Goal: Transaction & Acquisition: Purchase product/service

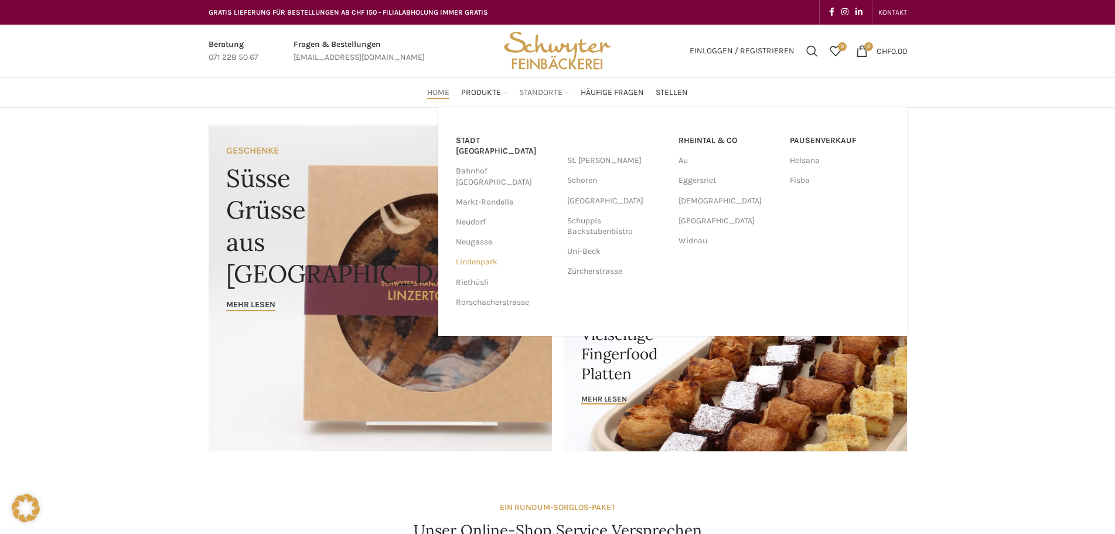
click at [492, 252] on link "Lindenpark" at bounding box center [506, 262] width 100 height 20
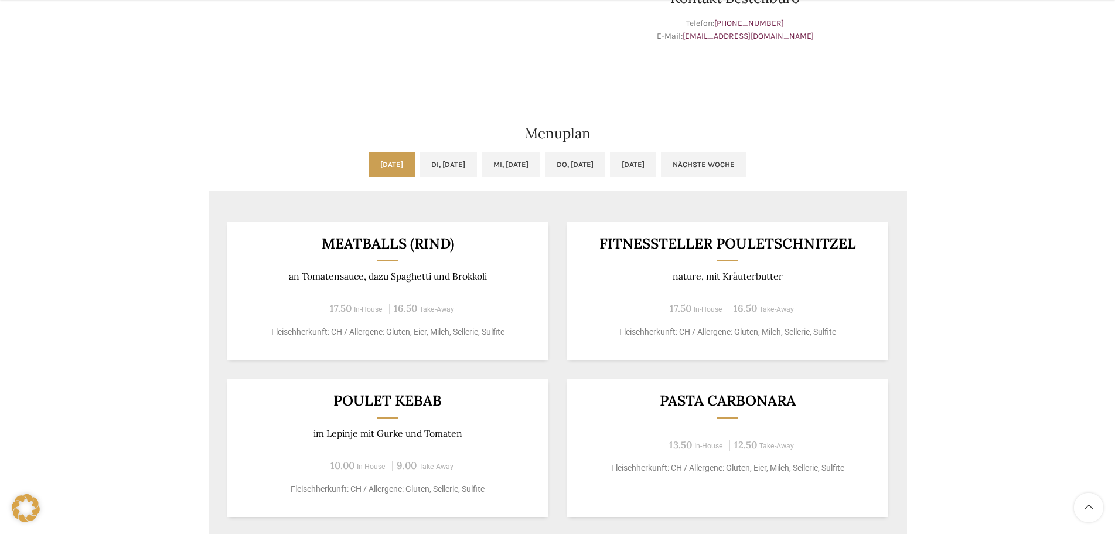
scroll to position [644, 0]
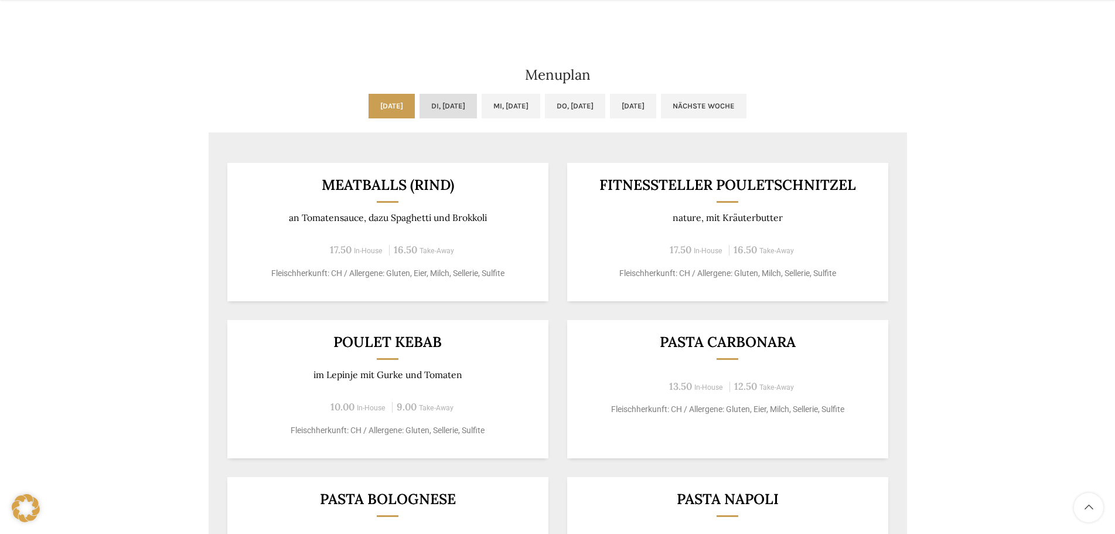
click at [446, 110] on link "Di, 12.08.2025" at bounding box center [447, 106] width 57 height 25
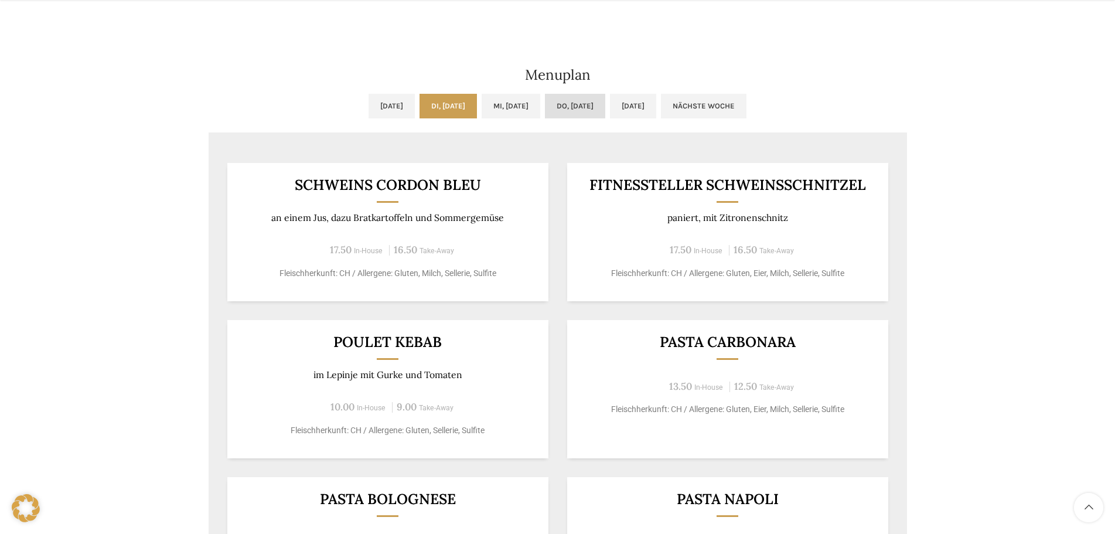
click at [600, 114] on link "Do, 14.08.2025" at bounding box center [575, 106] width 60 height 25
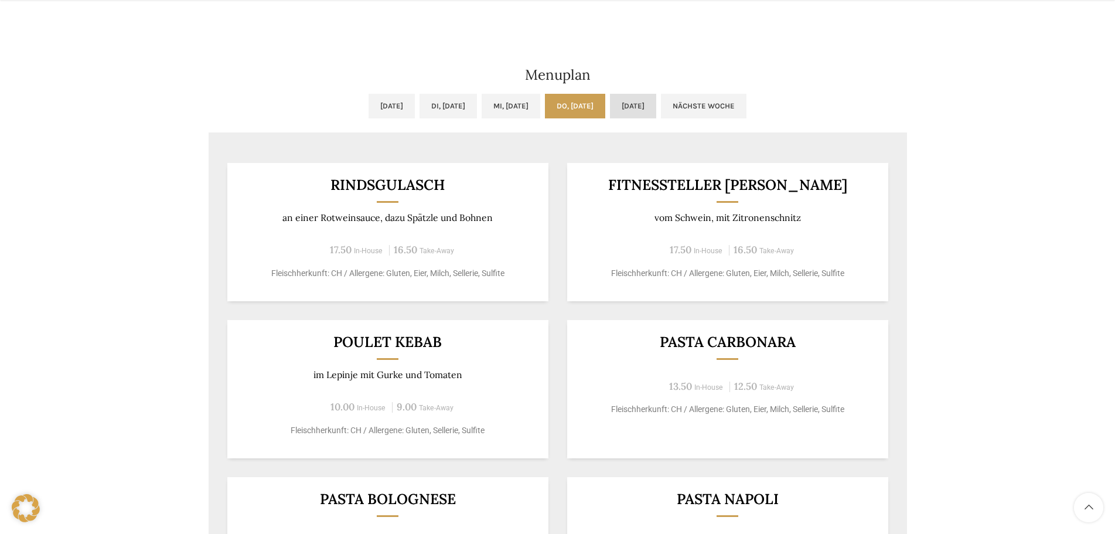
click at [643, 112] on link "Fr, 15.08.2025" at bounding box center [633, 106] width 46 height 25
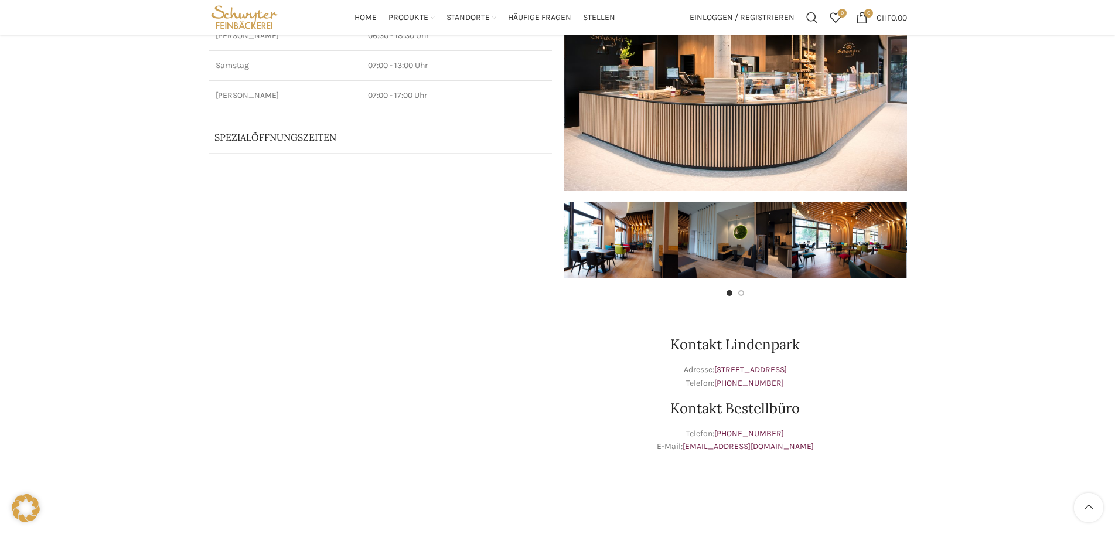
scroll to position [0, 0]
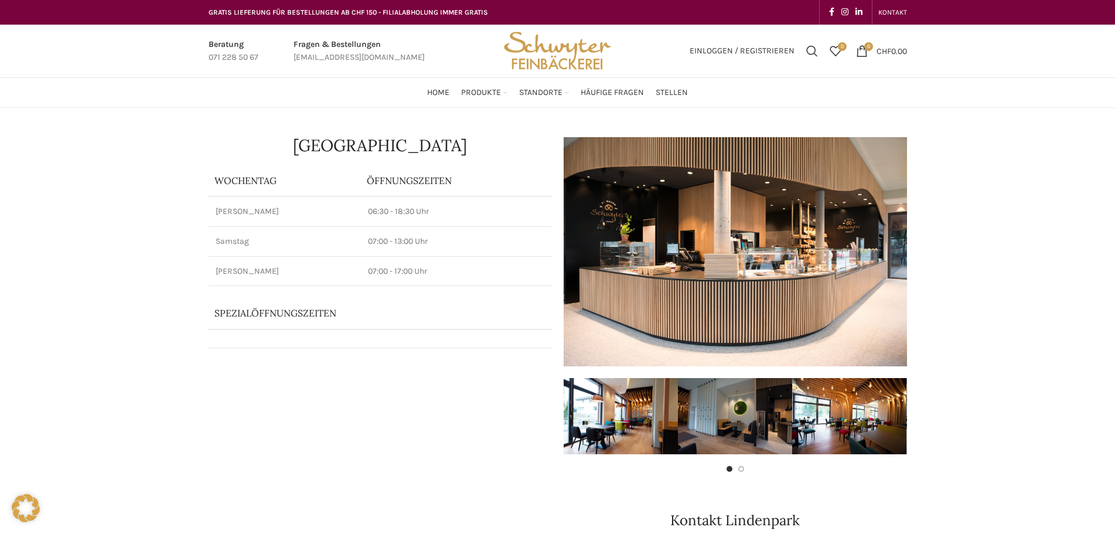
click at [564, 50] on img "Site logo" at bounding box center [557, 51] width 115 height 53
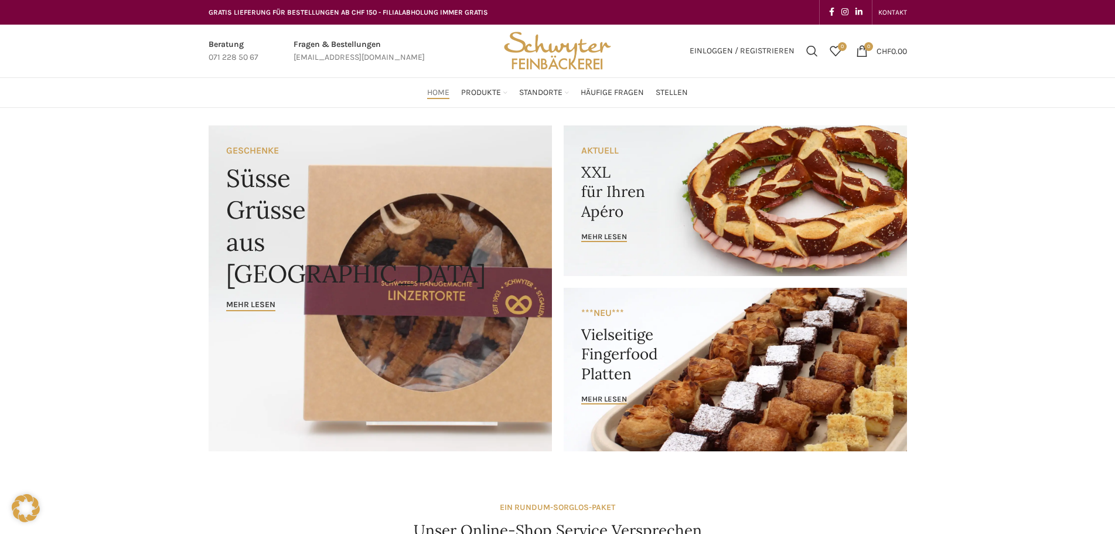
click at [615, 224] on link "Banner link" at bounding box center [734, 200] width 343 height 151
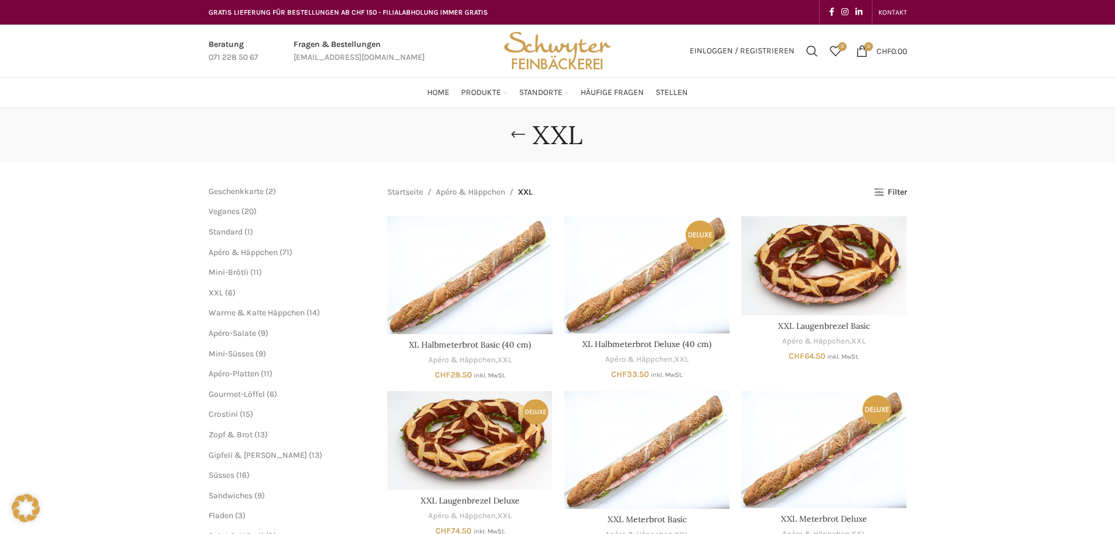
scroll to position [59, 0]
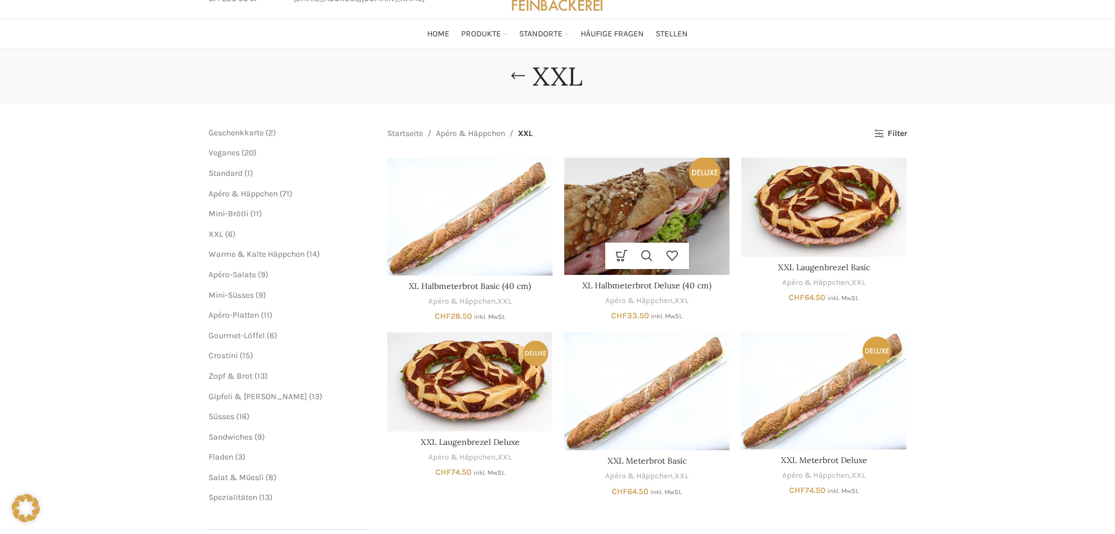
click at [689, 214] on img "XL Halbmeterbrot Deluxe (40 cm)" at bounding box center [646, 216] width 165 height 117
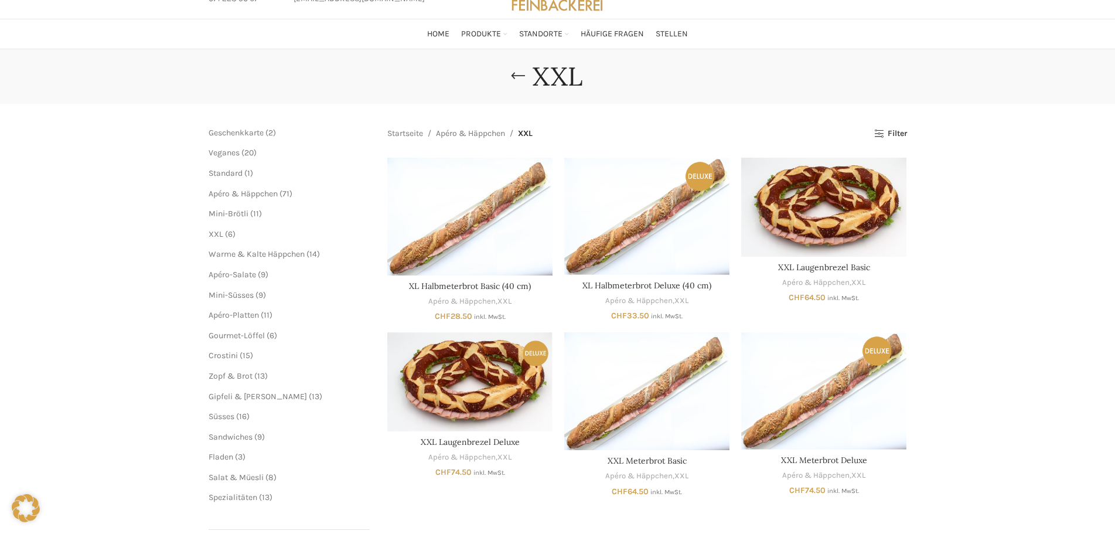
scroll to position [117, 0]
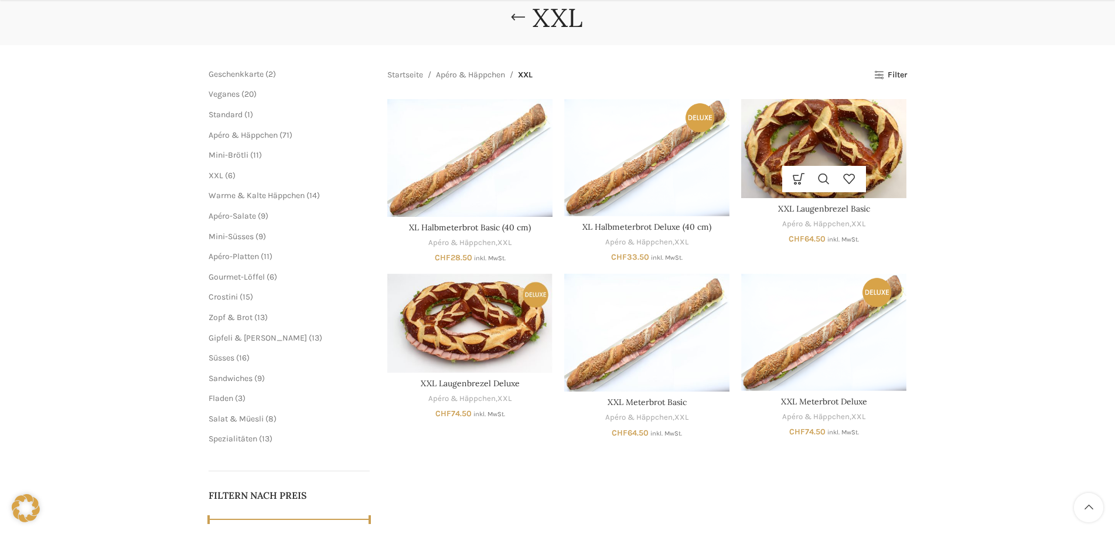
click at [834, 135] on img "XXL Laugenbrezel Basic" at bounding box center [823, 148] width 165 height 99
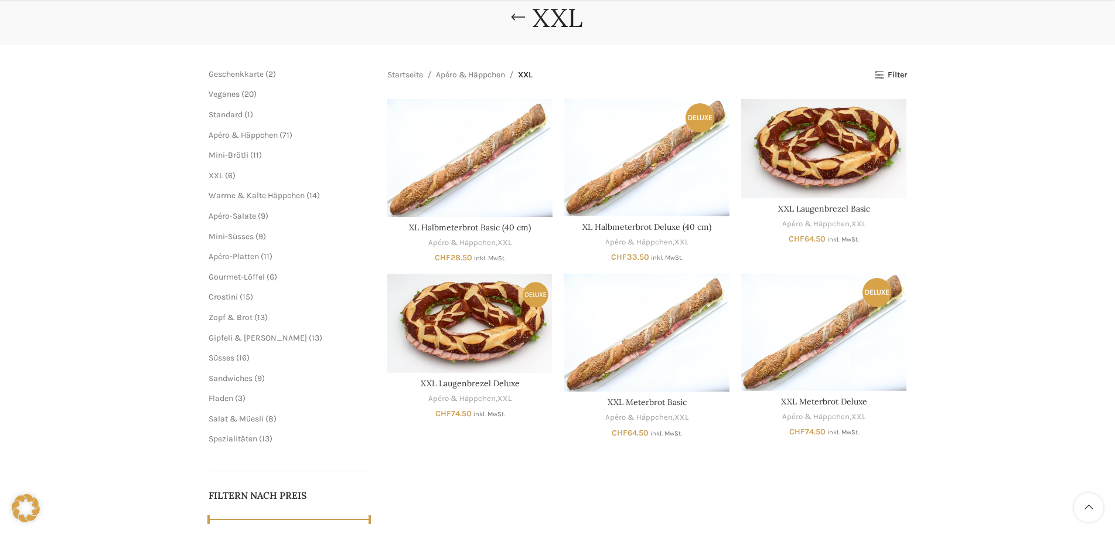
scroll to position [0, 0]
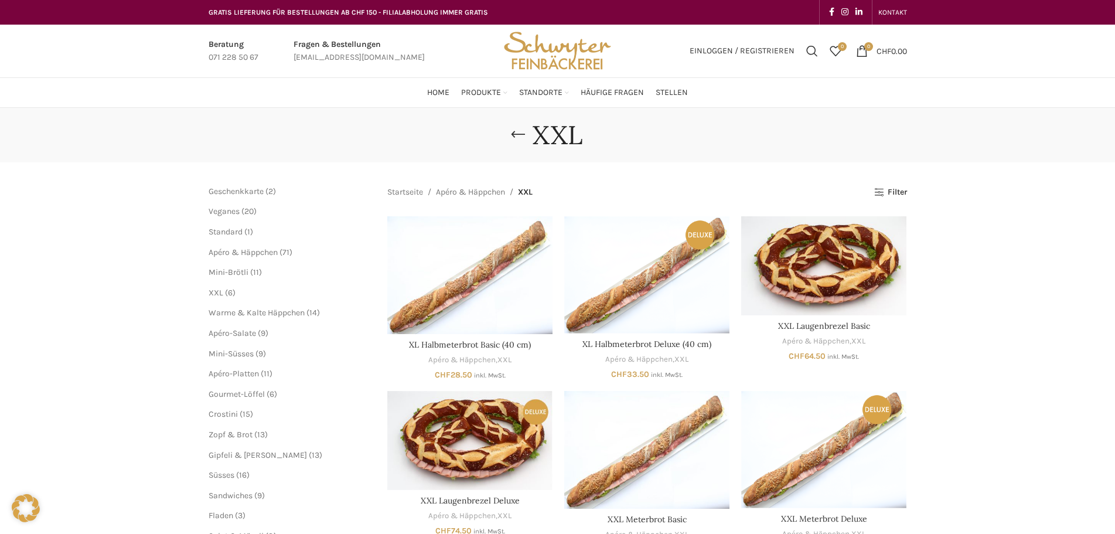
click at [501, 46] on img "Site logo" at bounding box center [557, 51] width 115 height 53
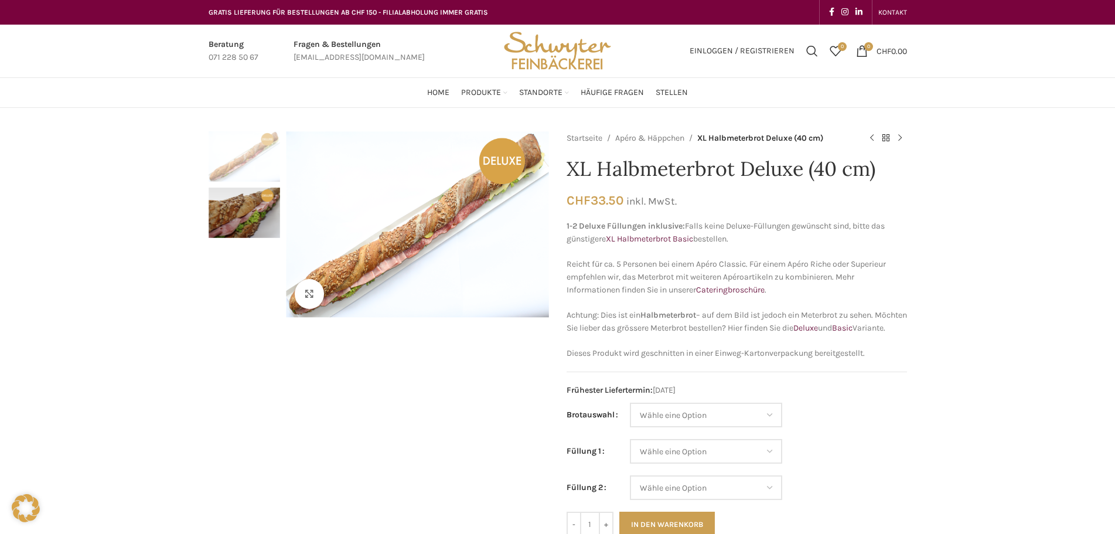
scroll to position [59, 0]
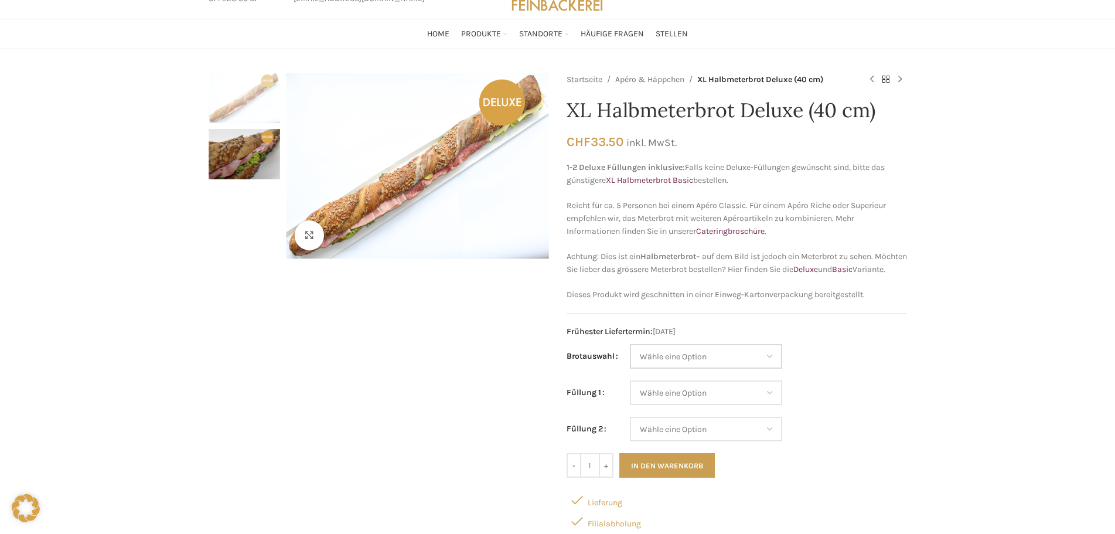
click at [773, 368] on select "Wähle eine Option Baguette Paillasse dunkel Paillasse knusper (Bild) Laugenbagu…" at bounding box center [706, 356] width 152 height 25
click at [630, 357] on select "Wähle eine Option Baguette Paillasse dunkel Paillasse knusper (Bild) Laugenbagu…" at bounding box center [706, 356] width 152 height 25
select select "Paillasse knusper (Bild)"
click at [765, 405] on select "Wähle eine Option Lachs (Deluxe) Roastbeef (Deluxe) Rohschinken (Deluxe) Mostbr…" at bounding box center [706, 392] width 152 height 25
click at [1045, 403] on div "Klicken um zu vergrössern Startseite Apéro & Häppchen XL Halbmeterbrot Deluxe (…" at bounding box center [557, 504] width 1115 height 863
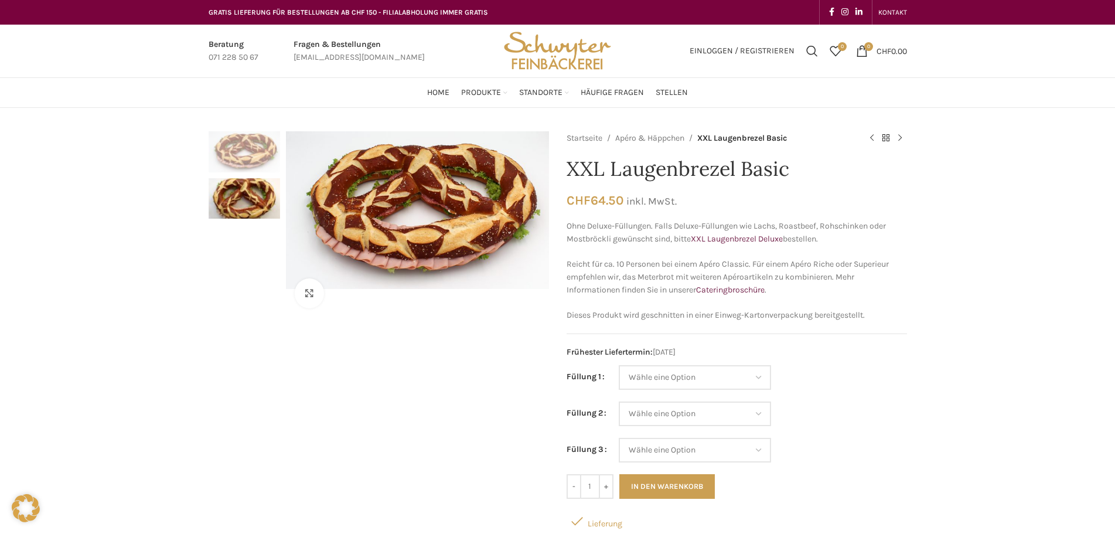
scroll to position [59, 0]
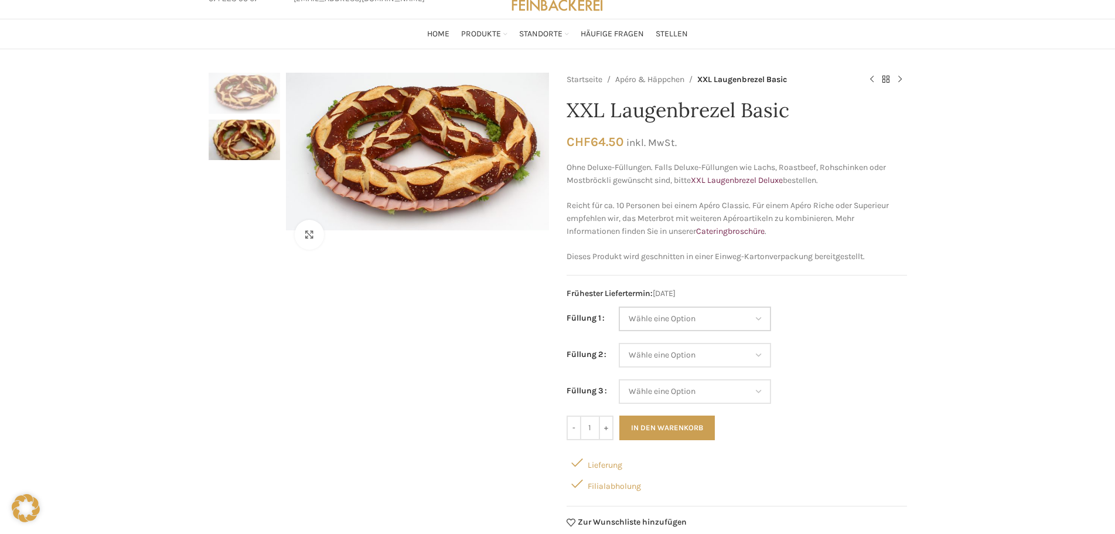
click at [765, 319] on select "Wähle eine Option Salami Schinken Fleischkäse Trutenschinken Appenzellerkäse Gr…" at bounding box center [695, 318] width 152 height 25
click at [901, 300] on span "Frühester Liefertermin: 13.08.2025" at bounding box center [736, 293] width 340 height 13
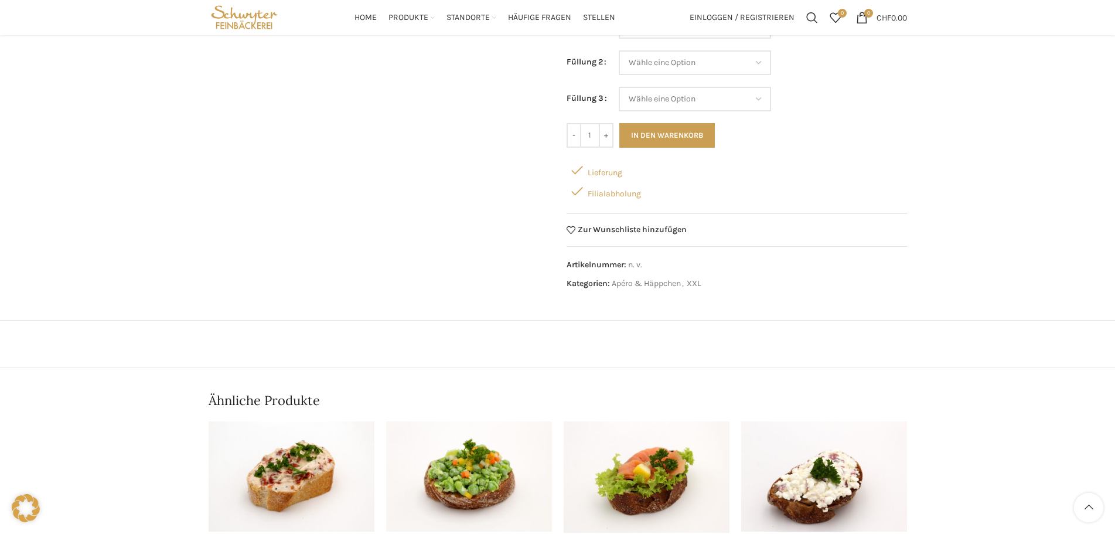
scroll to position [0, 0]
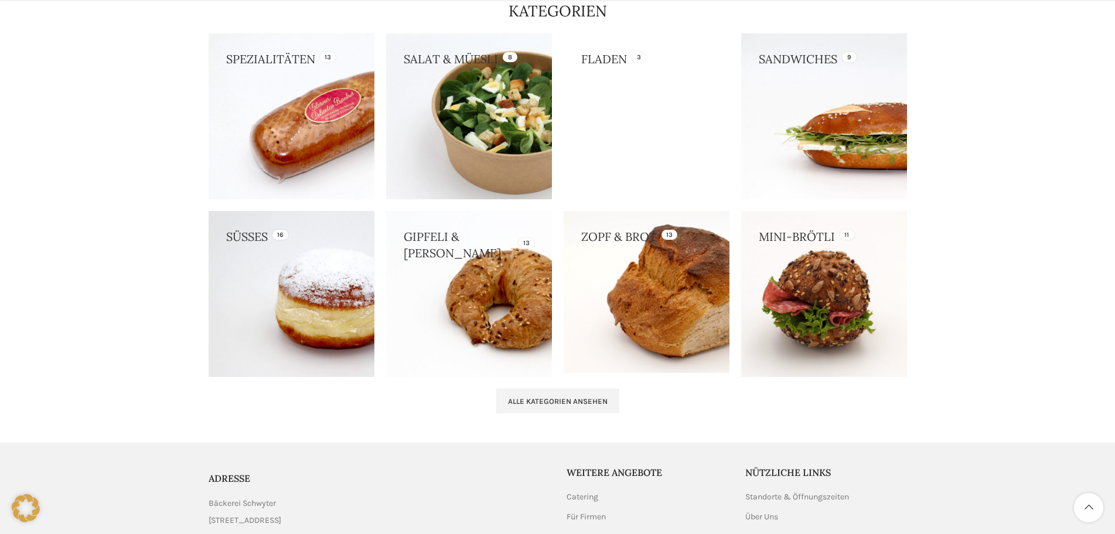
scroll to position [1113, 0]
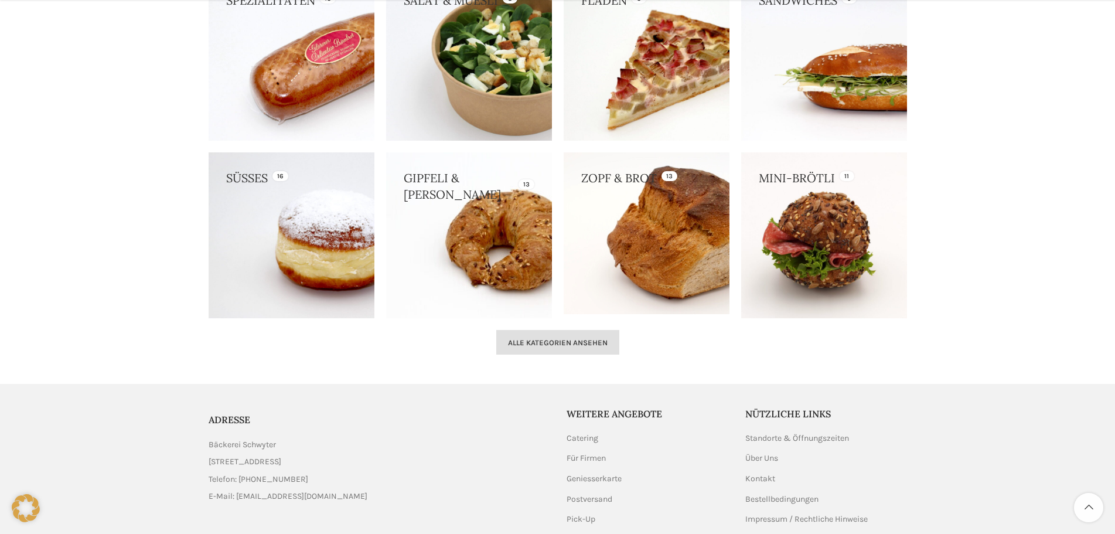
click at [582, 334] on link "Alle Kategorien ansehen" at bounding box center [557, 342] width 123 height 25
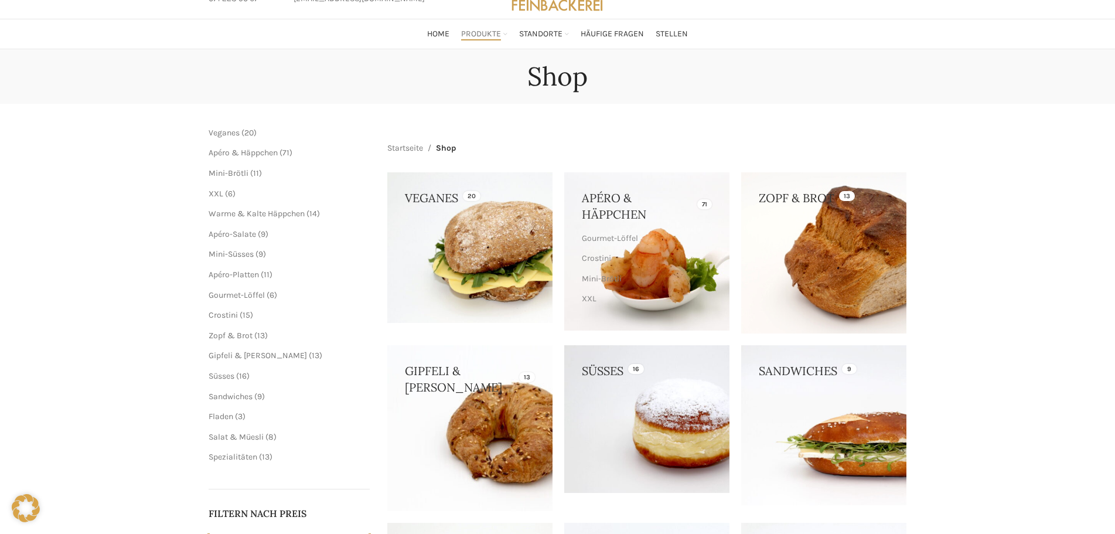
scroll to position [117, 0]
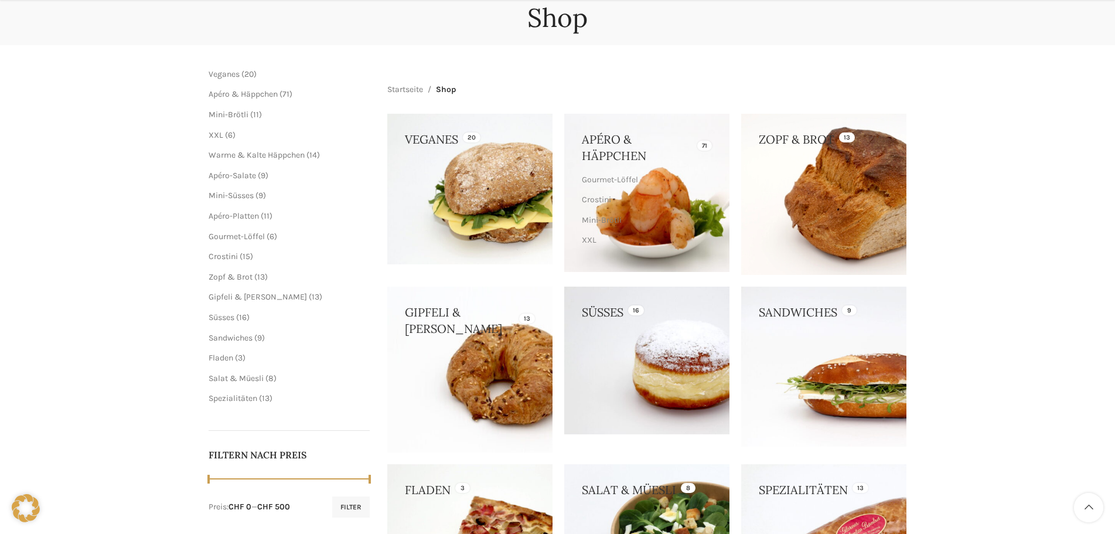
click at [615, 153] on link at bounding box center [646, 193] width 165 height 158
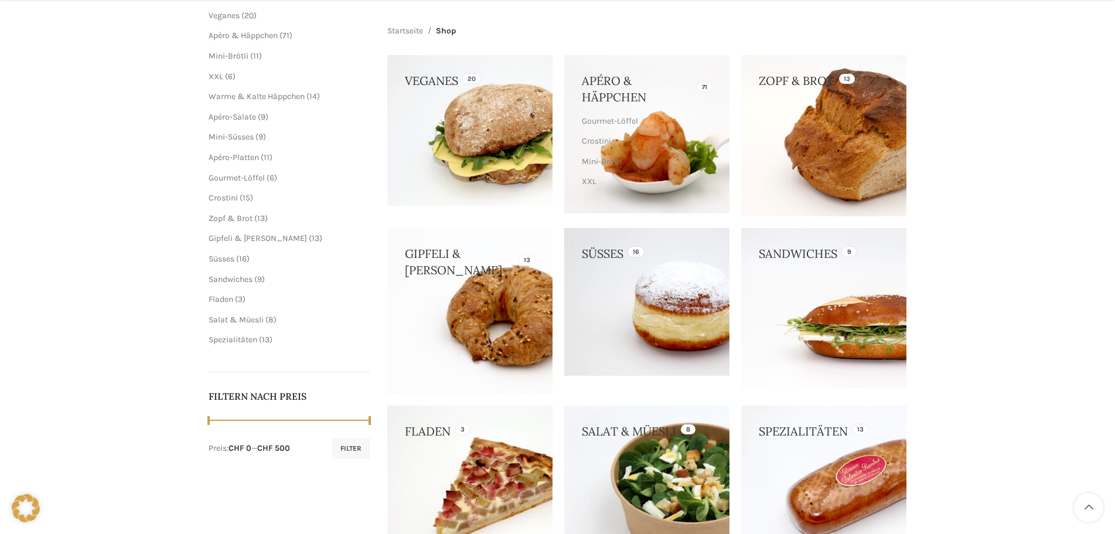
scroll to position [234, 0]
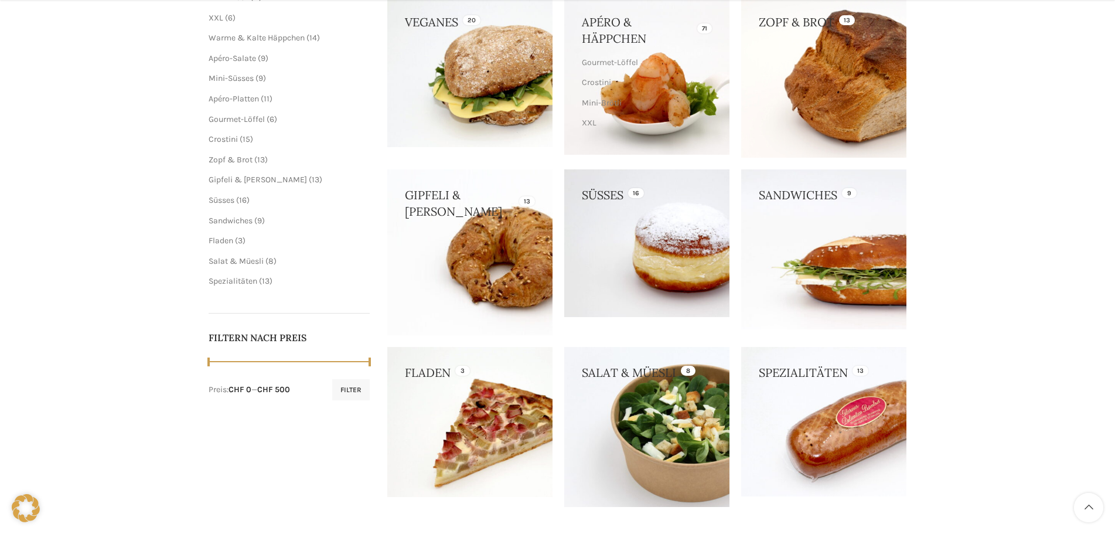
click at [841, 196] on link at bounding box center [823, 248] width 165 height 159
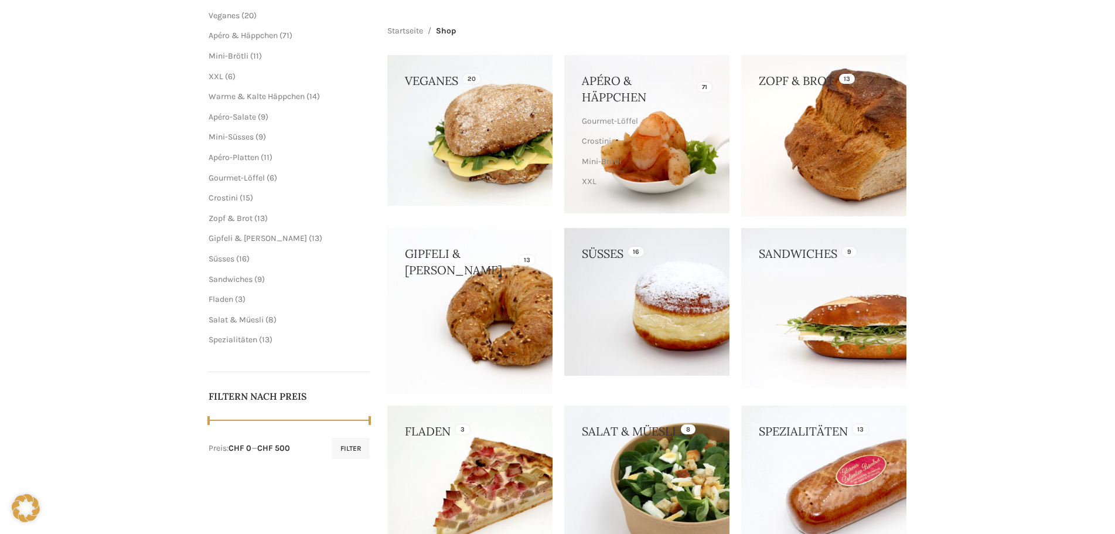
scroll to position [0, 0]
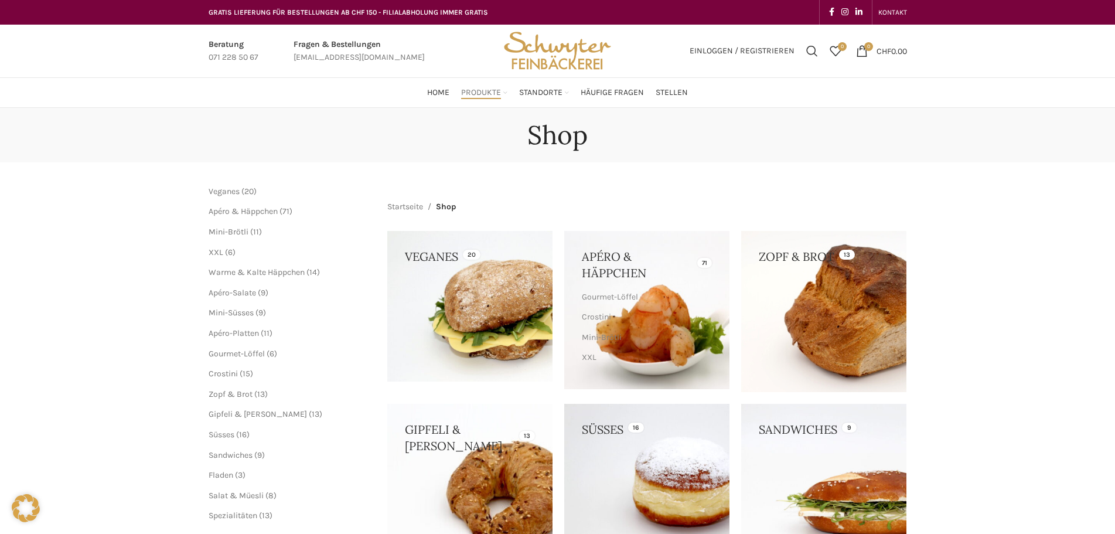
click at [617, 261] on link at bounding box center [646, 310] width 165 height 158
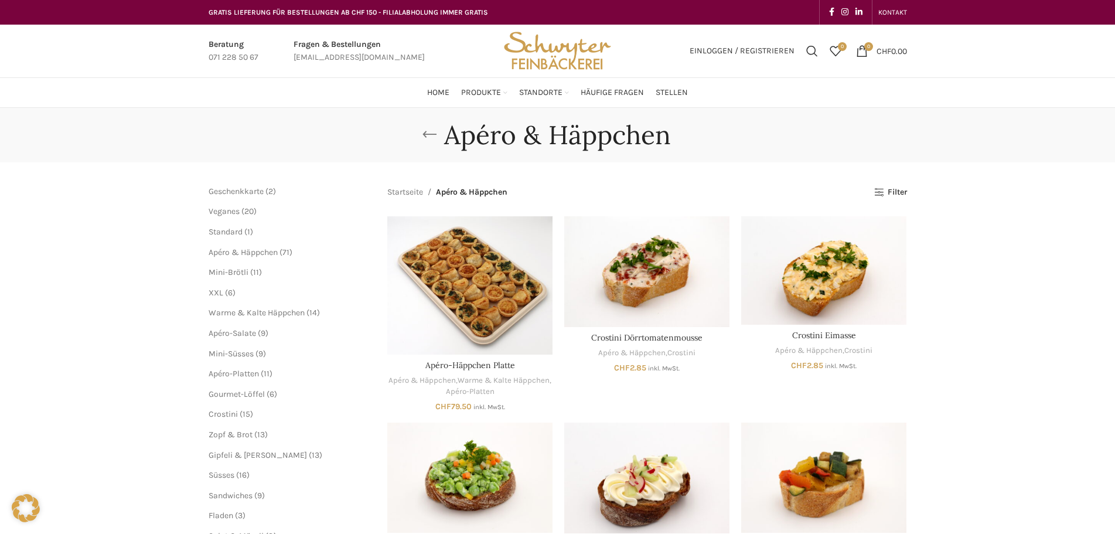
click at [430, 131] on link "Go back" at bounding box center [429, 134] width 29 height 23
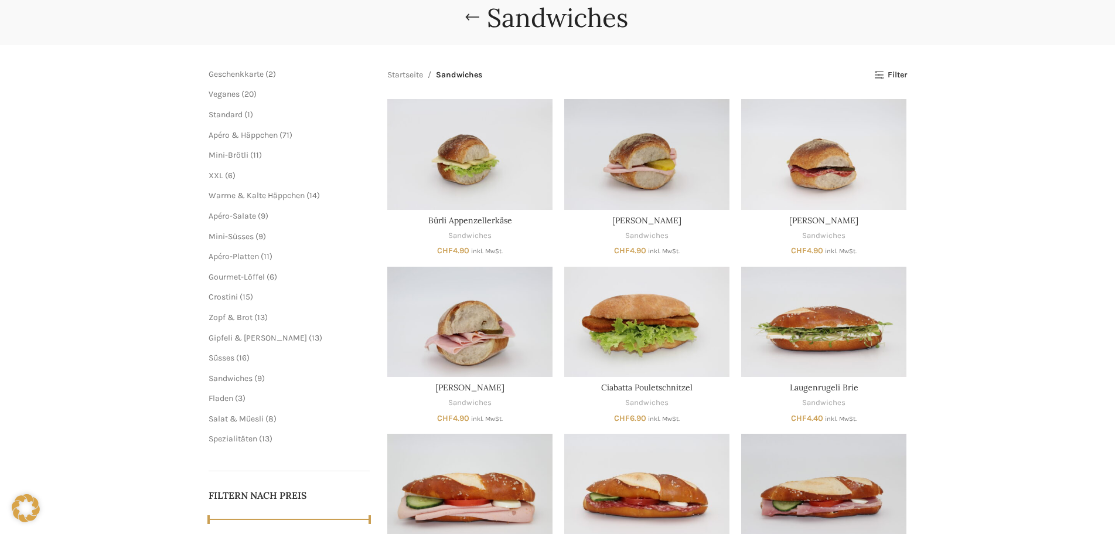
scroll to position [59, 0]
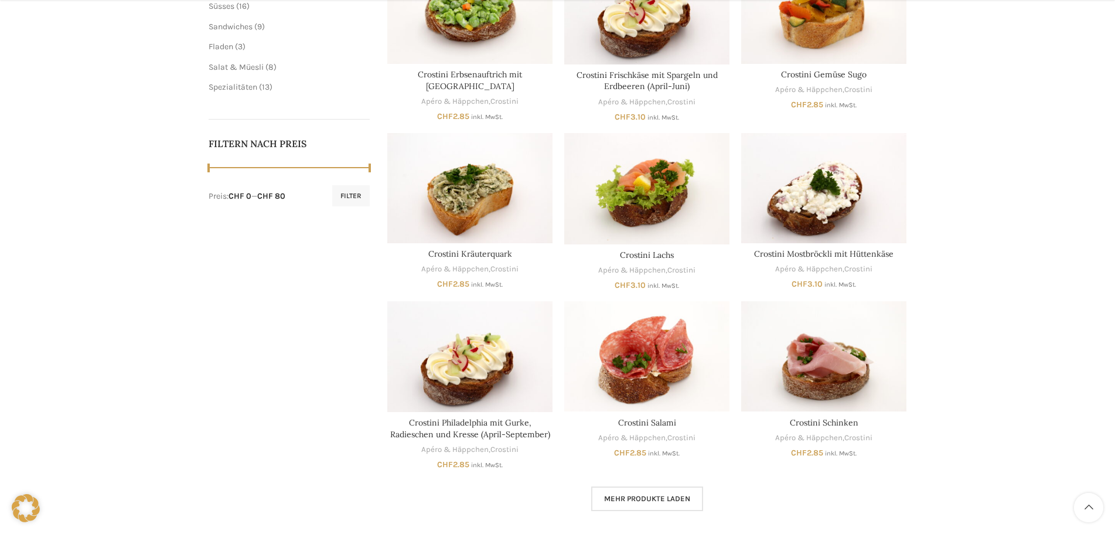
scroll to position [586, 0]
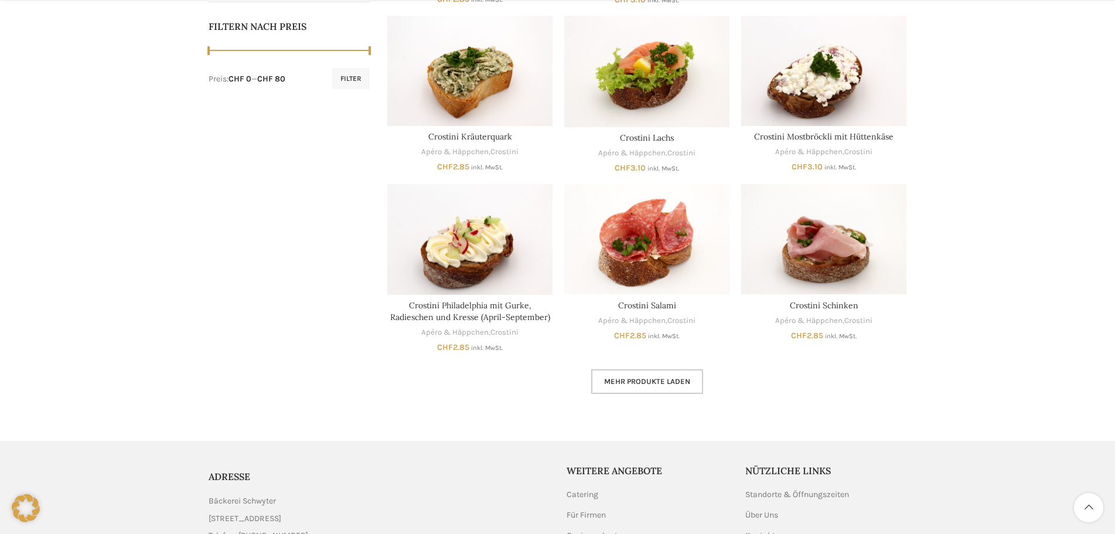
click at [677, 383] on span "Mehr Produkte laden" at bounding box center [647, 381] width 86 height 9
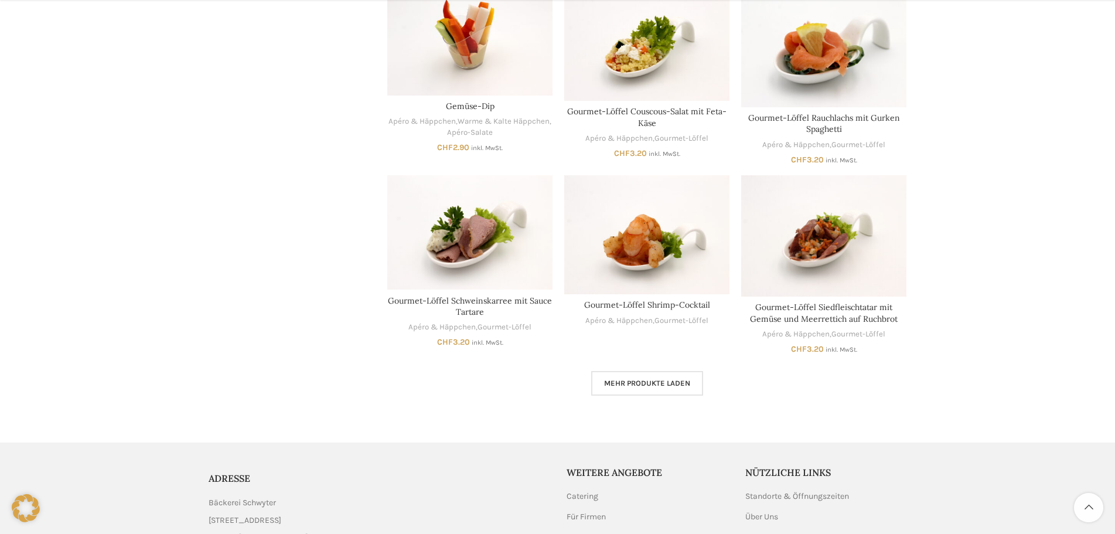
scroll to position [1406, 0]
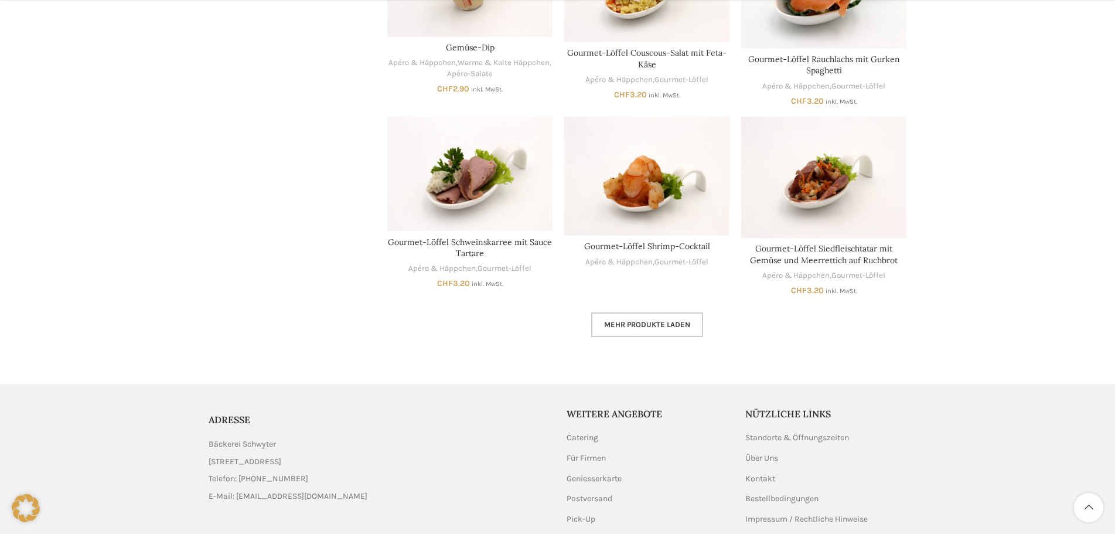
click at [684, 322] on span "Mehr Produkte laden" at bounding box center [647, 324] width 86 height 9
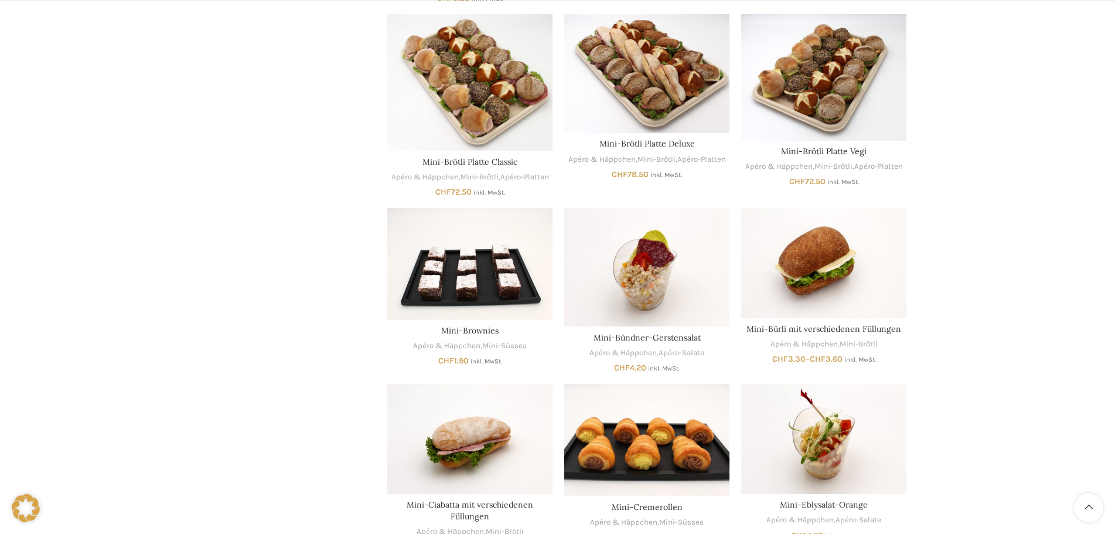
scroll to position [1992, 0]
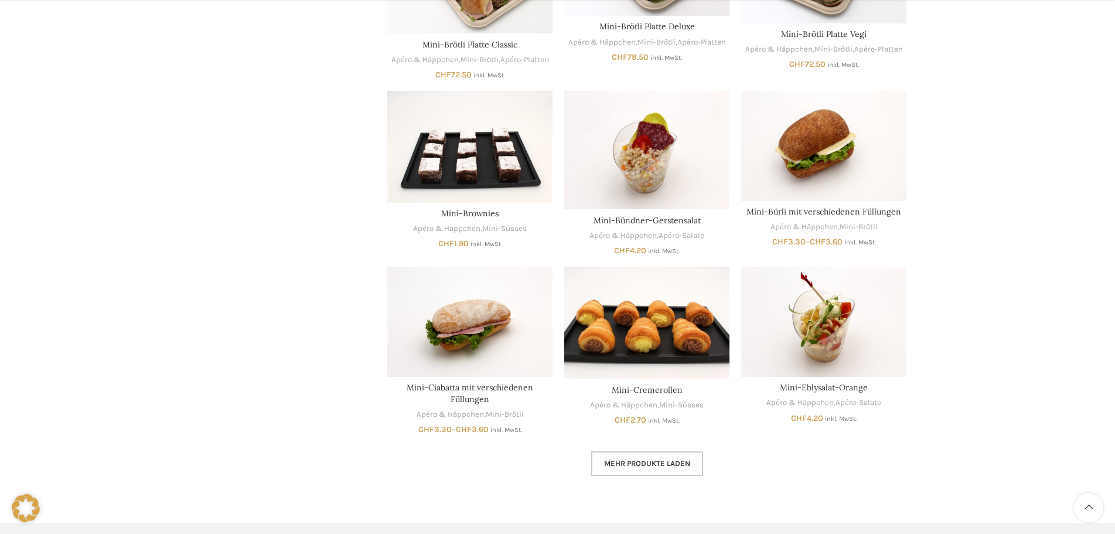
click at [668, 462] on span "Mehr Produkte laden" at bounding box center [647, 463] width 86 height 9
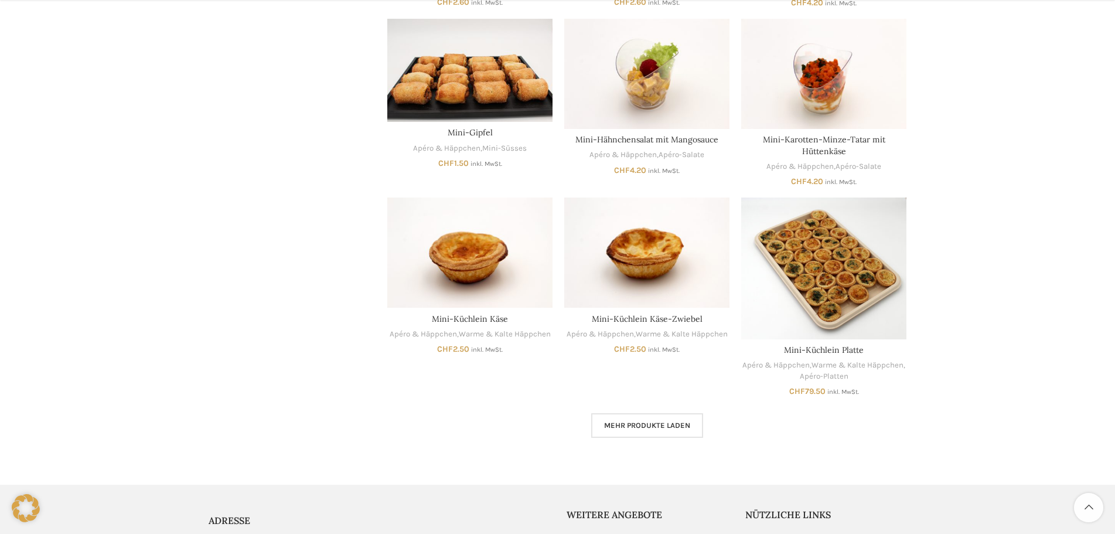
scroll to position [2812, 0]
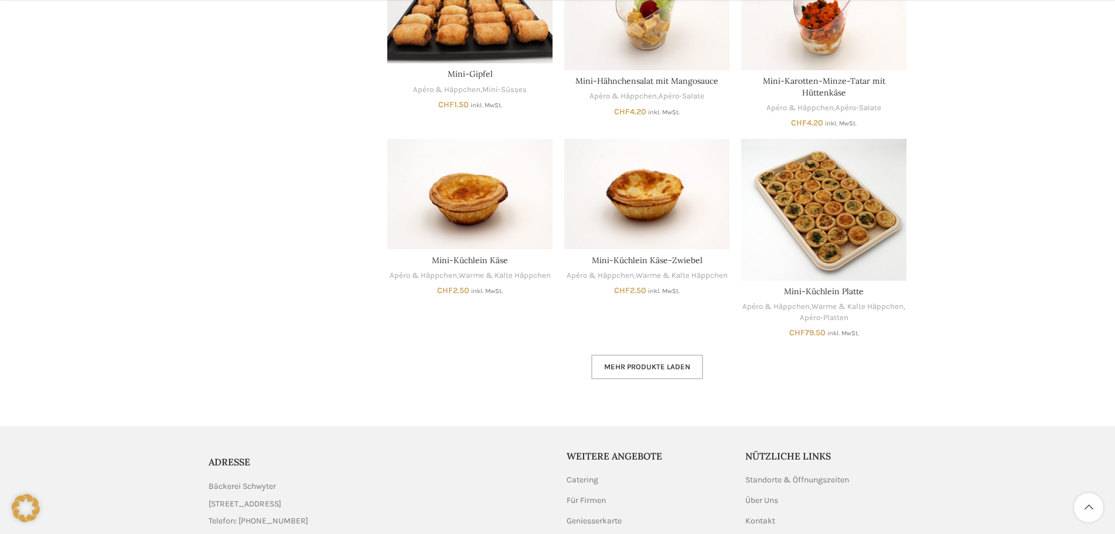
click at [678, 373] on link "Mehr Produkte laden" at bounding box center [647, 366] width 112 height 25
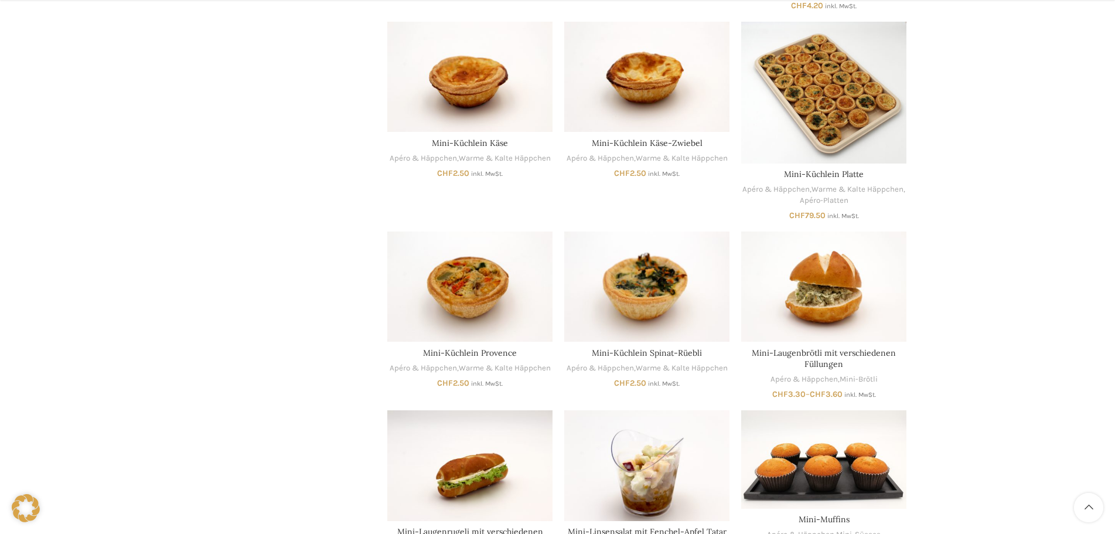
scroll to position [2987, 0]
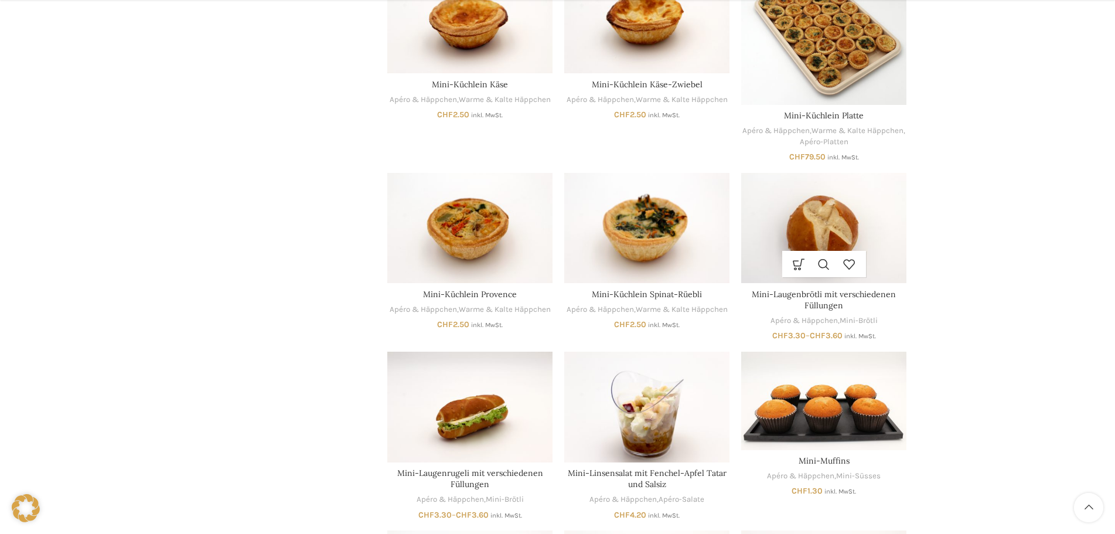
click at [860, 227] on img "Mini-Laugenbrötli mit verschiedenen Füllungen" at bounding box center [823, 228] width 165 height 110
click at [882, 223] on img "Mini-Laugenbrötli mit verschiedenen Füllungen" at bounding box center [823, 228] width 165 height 110
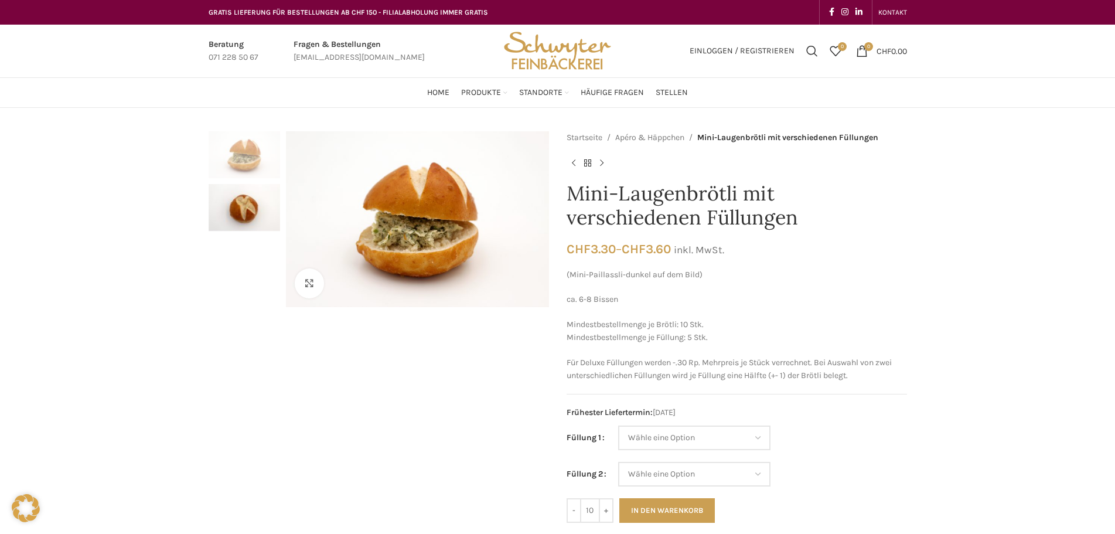
scroll to position [59, 0]
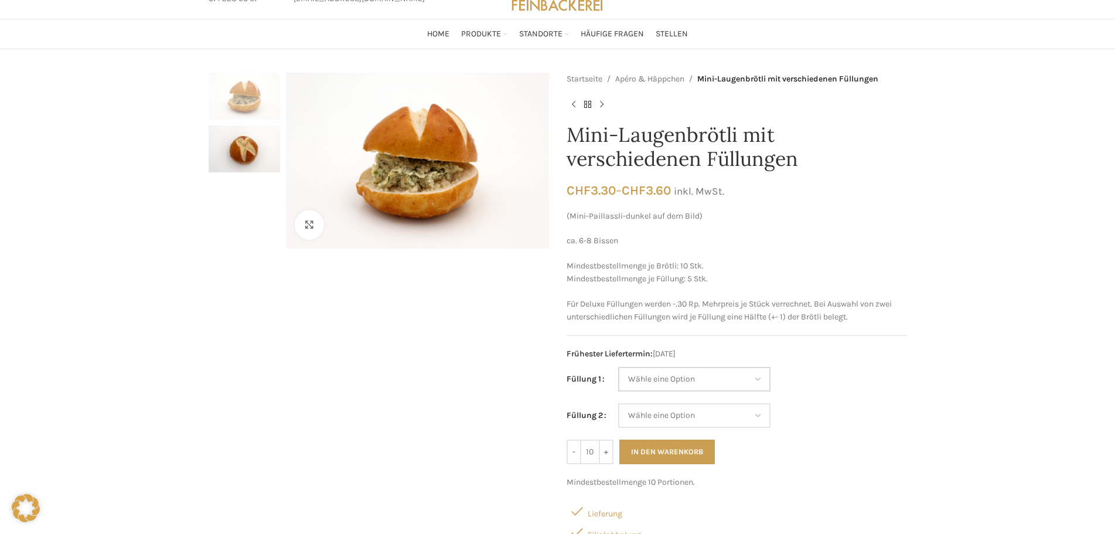
click at [767, 373] on select "Wähle eine Option Fleischkäse Salami Trutenschinken Roastbeef (Deluxe) Rohschin…" at bounding box center [694, 379] width 152 height 25
drag, startPoint x: 767, startPoint y: 373, endPoint x: 778, endPoint y: 378, distance: 12.6
click at [767, 373] on select "Wähle eine Option Fleischkäse Salami Trutenschinken Roastbeef (Deluxe) Rohschin…" at bounding box center [694, 379] width 152 height 25
click at [759, 415] on select "Wähle eine Option Fleischkäse Salami Trutenschinken Roastbeef (Deluxe) Rohschin…" at bounding box center [694, 415] width 152 height 25
click at [855, 406] on td "Wähle eine Option Fleischkäse Salami Trutenschinken Roastbeef (Deluxe) Rohschin…" at bounding box center [762, 415] width 289 height 25
